Goal: Transaction & Acquisition: Subscribe to service/newsletter

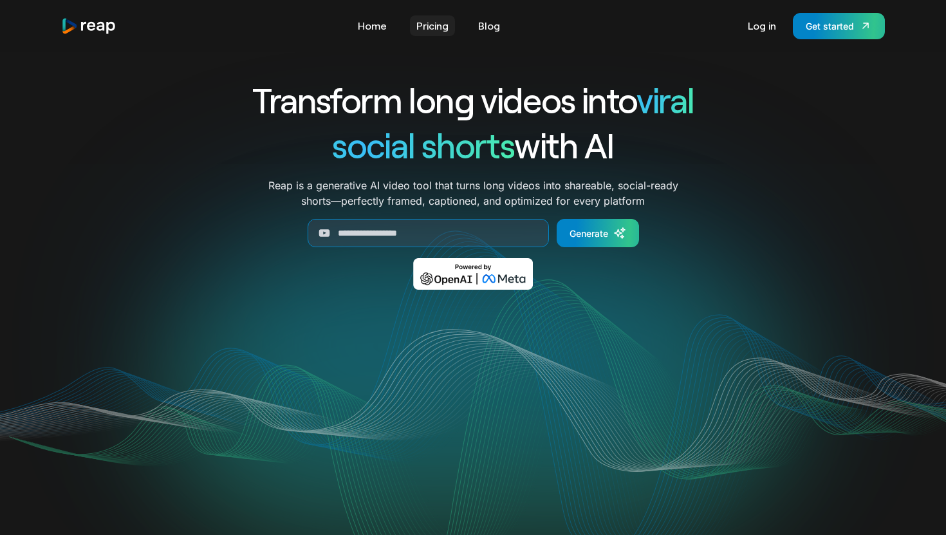
click at [428, 27] on link "Pricing" at bounding box center [432, 25] width 45 height 21
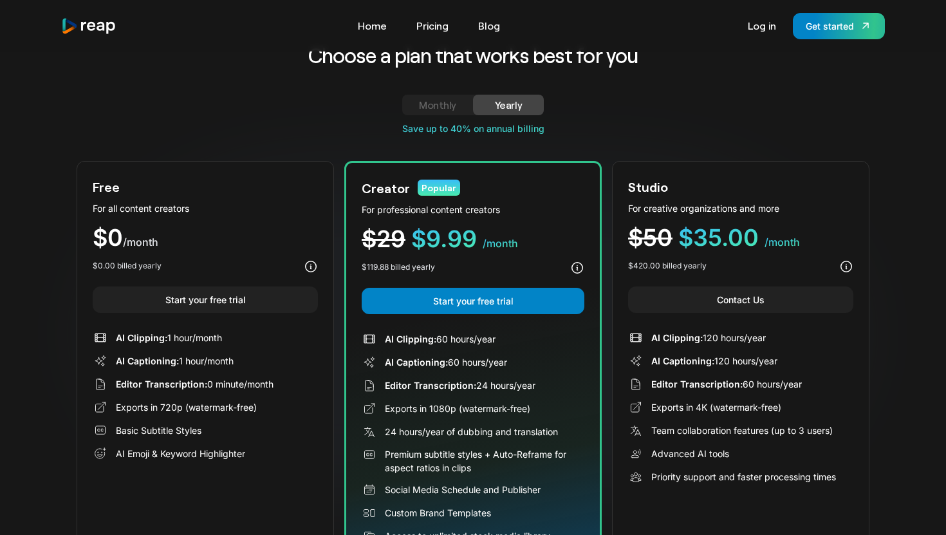
scroll to position [41, 0]
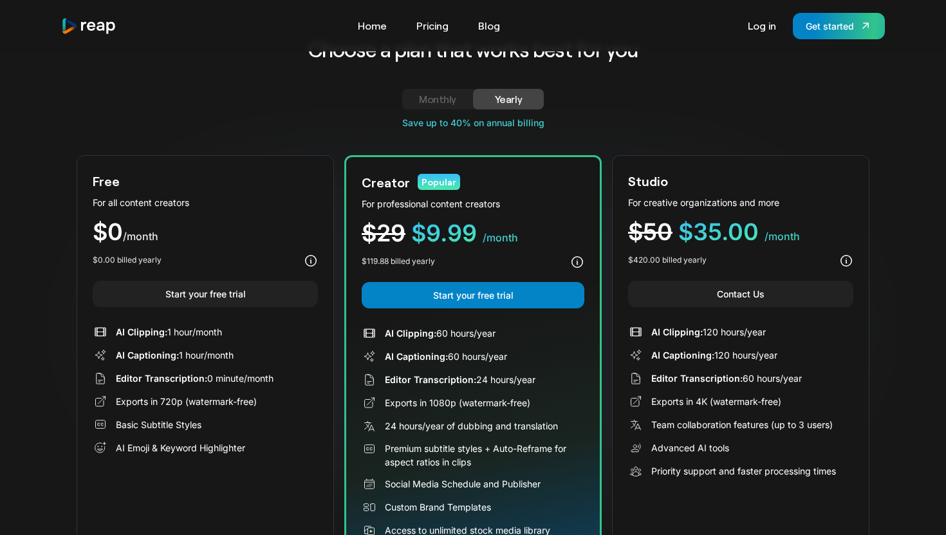
click at [429, 103] on div "Monthly" at bounding box center [438, 98] width 40 height 15
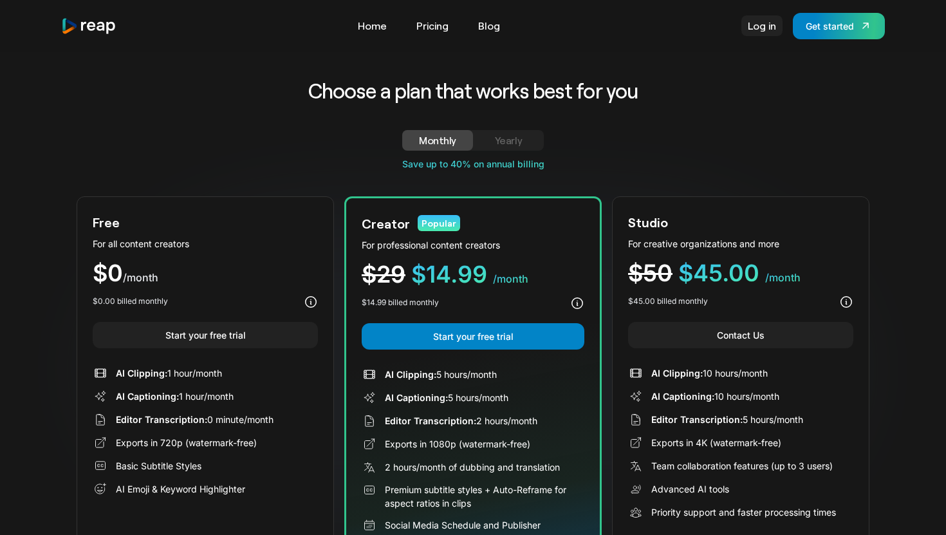
click at [762, 24] on link "Log in" at bounding box center [762, 25] width 41 height 21
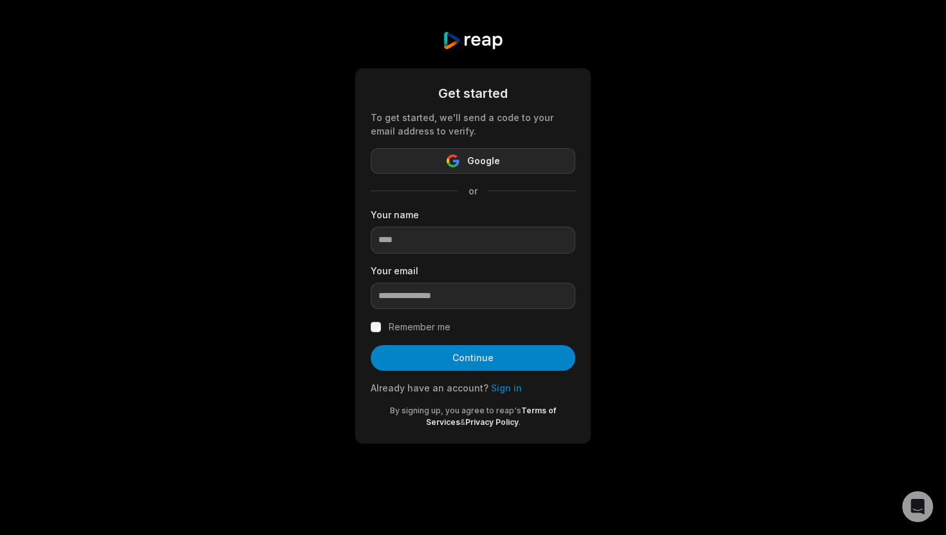
click at [529, 165] on button "Google" at bounding box center [473, 161] width 205 height 26
